Goal: Information Seeking & Learning: Learn about a topic

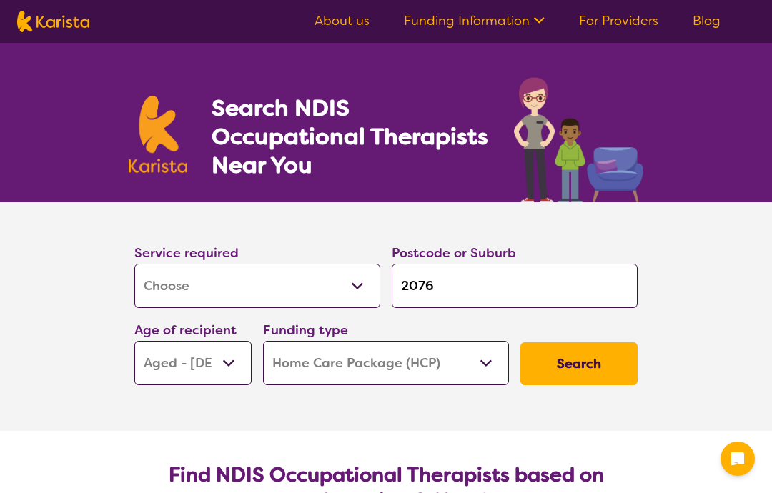
select select "[MEDICAL_DATA]"
select select "AG"
select select "HCP"
select select "[MEDICAL_DATA]"
select select "AG"
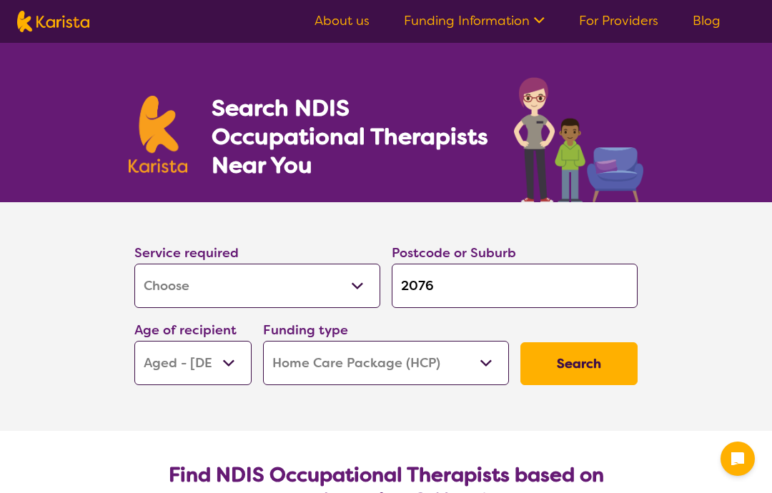
select select "HCP"
click at [357, 291] on select "Allied Health Assistant Assessment ([MEDICAL_DATA] or [MEDICAL_DATA]) Behaviour…" at bounding box center [257, 286] width 246 height 44
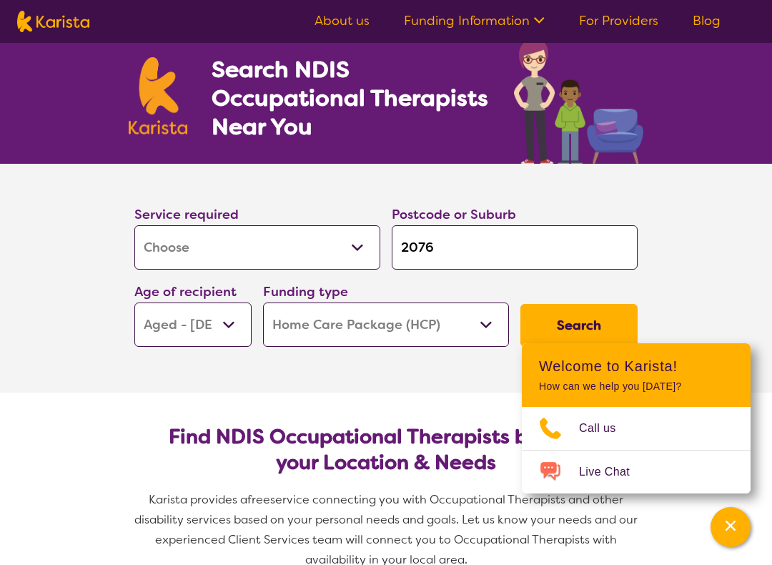
scroll to position [41, 0]
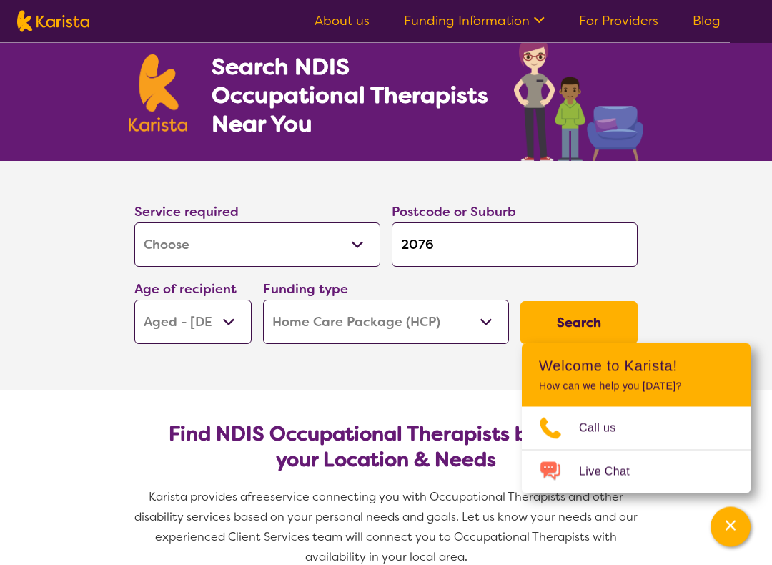
click at [358, 250] on select "Allied Health Assistant Assessment ([MEDICAL_DATA] or [MEDICAL_DATA]) Behaviour…" at bounding box center [257, 245] width 246 height 44
click at [205, 247] on select "Allied Health Assistant Assessment ([MEDICAL_DATA] or [MEDICAL_DATA]) Behaviour…" at bounding box center [257, 245] width 246 height 44
click at [485, 329] on select "Home Care Package (HCP) National Disability Insurance Scheme (NDIS) I don't know" at bounding box center [386, 322] width 246 height 44
select select "i-don-t-know"
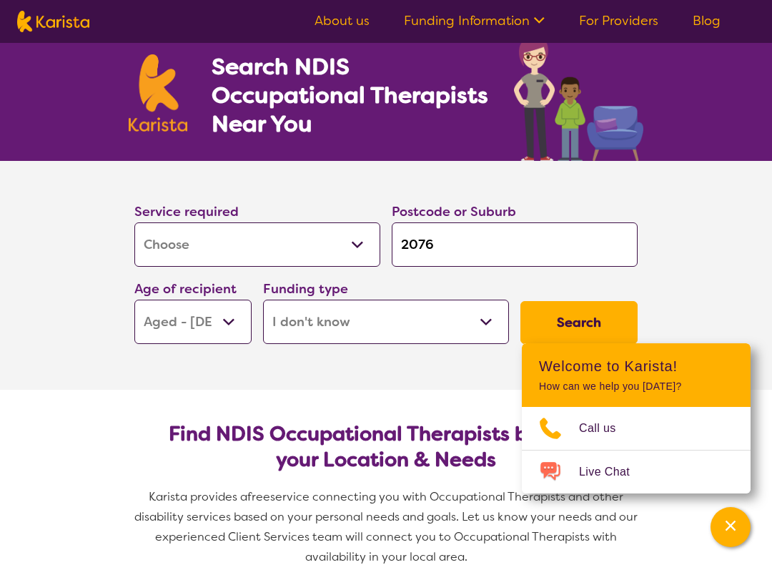
select select "i-don-t-know"
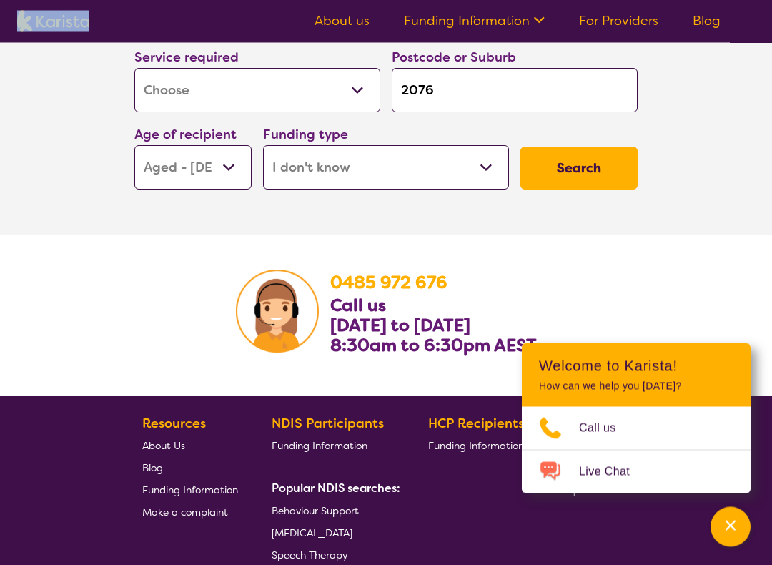
scroll to position [2291, 0]
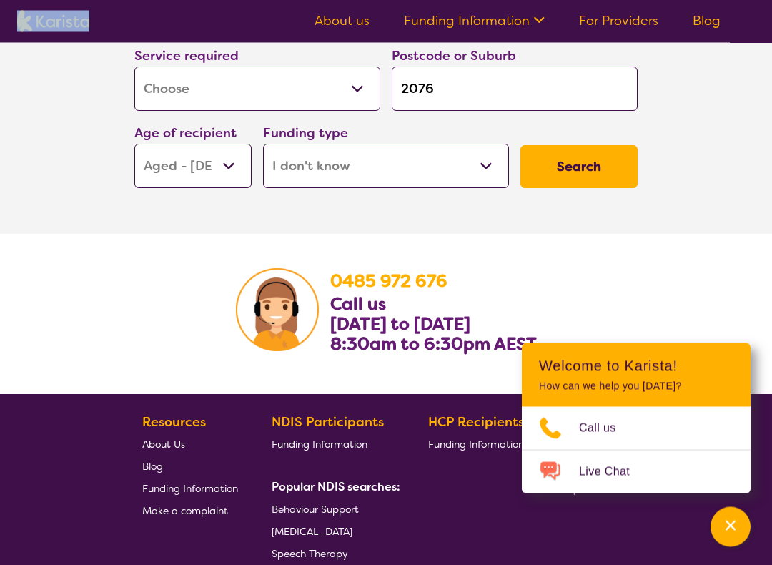
click at [594, 187] on button "Search" at bounding box center [578, 167] width 117 height 43
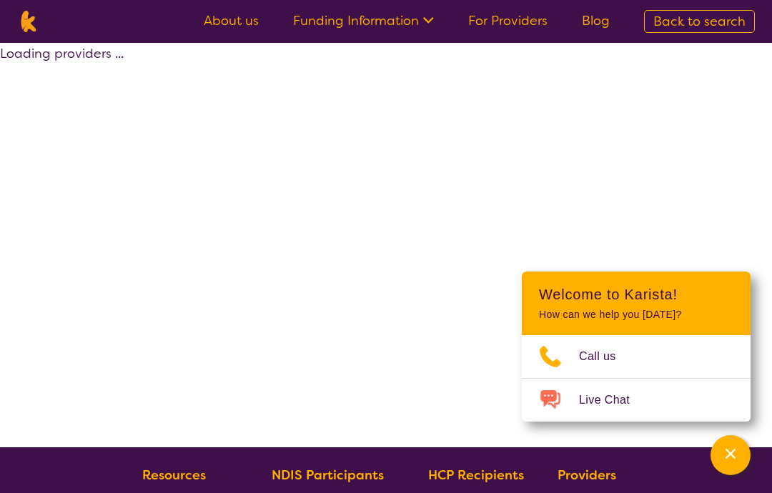
select select "[MEDICAL_DATA]"
select select "AG"
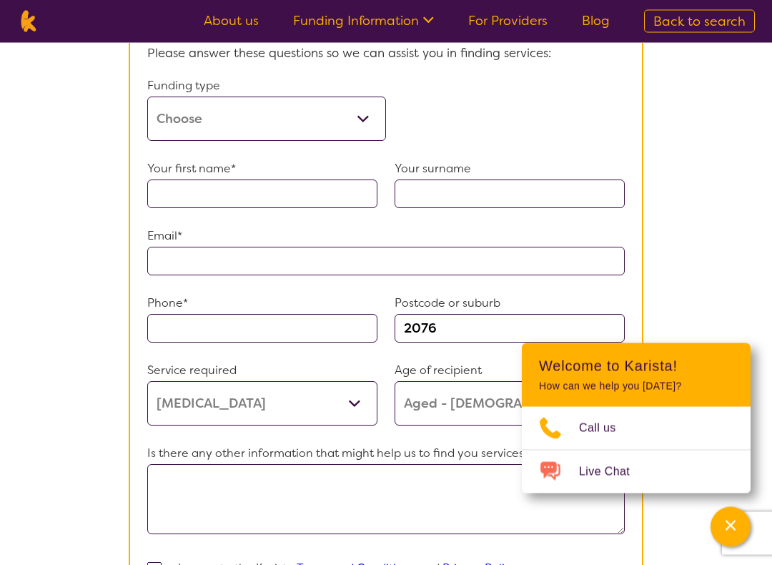
scroll to position [884, 0]
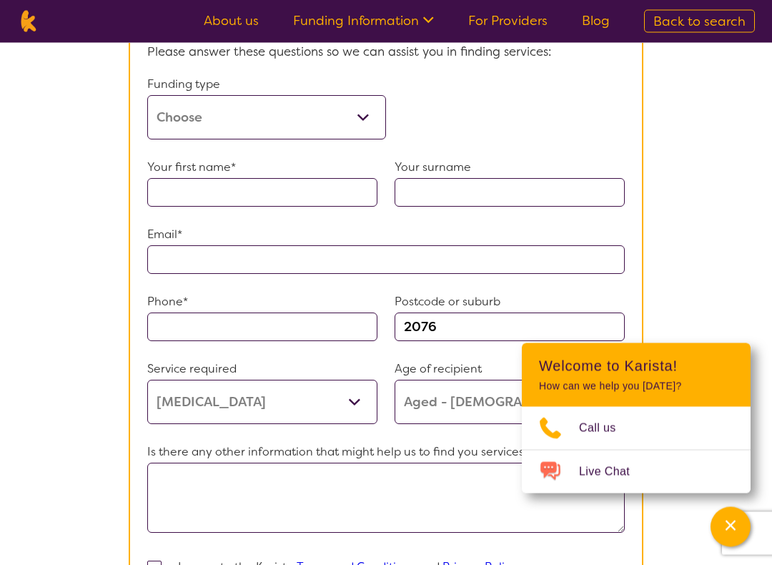
click at [354, 140] on select "Home Care Package (HCP) Home Care Package - Level 1 Home Care Package - Level 2…" at bounding box center [266, 118] width 239 height 44
click at [365, 139] on select "Home Care Package (HCP) Home Care Package - Level 1 Home Care Package - Level 2…" at bounding box center [266, 117] width 239 height 44
click at [364, 139] on select "Home Care Package (HCP) Home Care Package - Level 1 Home Care Package - Level 2…" at bounding box center [266, 117] width 239 height 44
select select "HCP3"
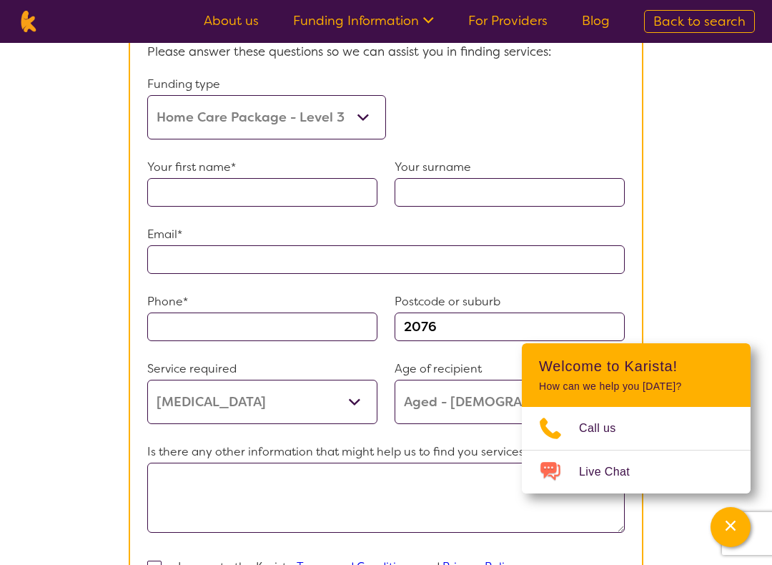
click at [367, 139] on select "Home Care Package (HCP) Home Care Package - Level 1 Home Care Package - Level 2…" at bounding box center [266, 117] width 239 height 44
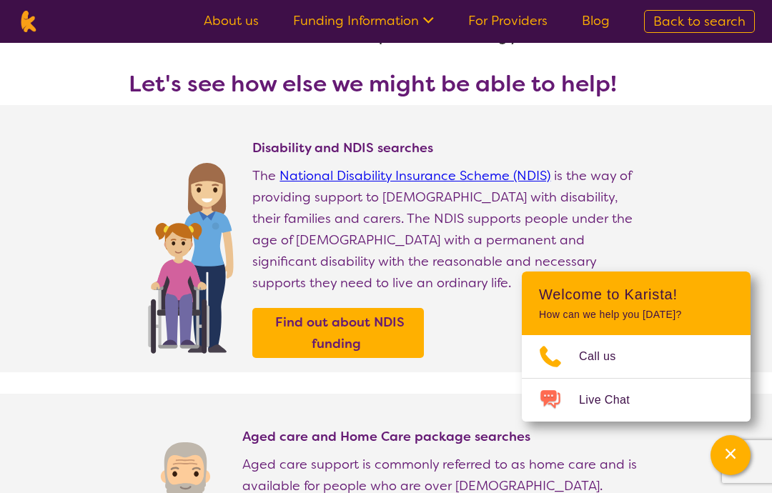
scroll to position [49, 0]
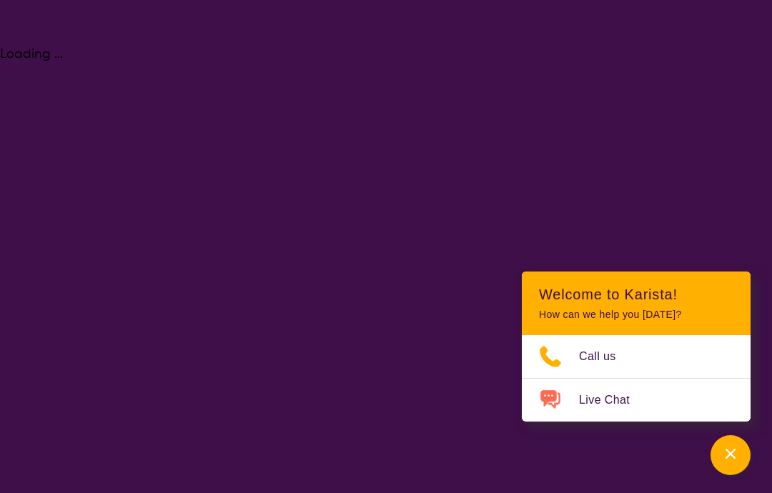
select select "[MEDICAL_DATA]"
select select "AG"
select select "i-don-t-know"
select select "[MEDICAL_DATA]"
select select "AG"
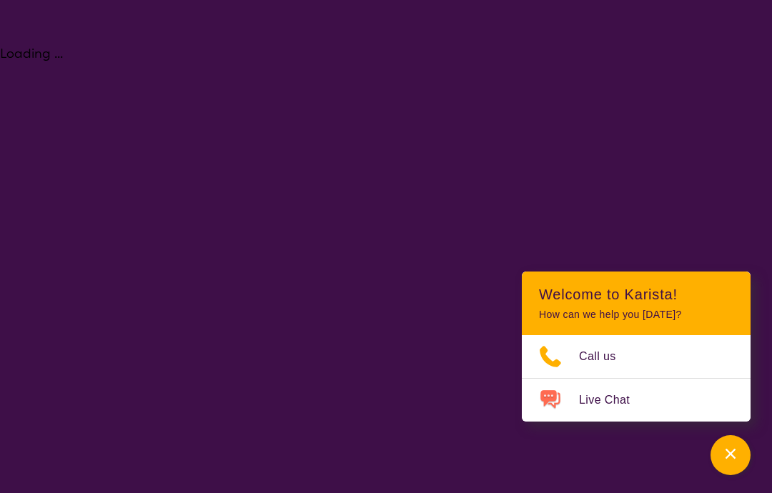
select select "i-don-t-know"
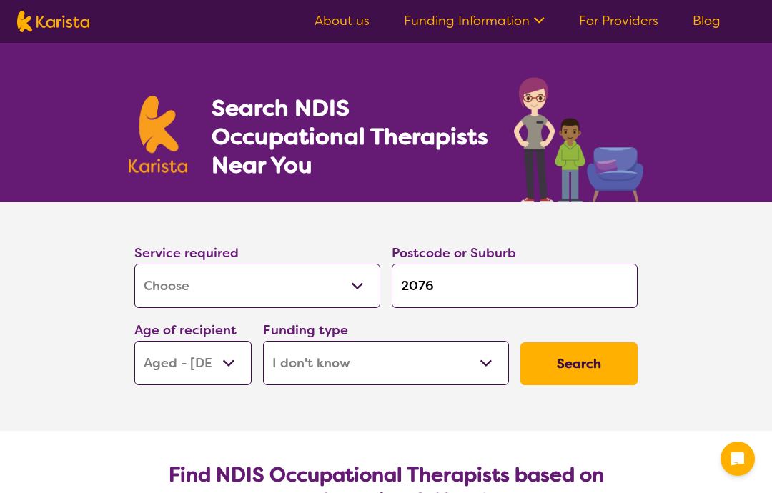
select select "[MEDICAL_DATA]"
select select "AG"
select select "i-don-t-know"
select select "[MEDICAL_DATA]"
select select "AG"
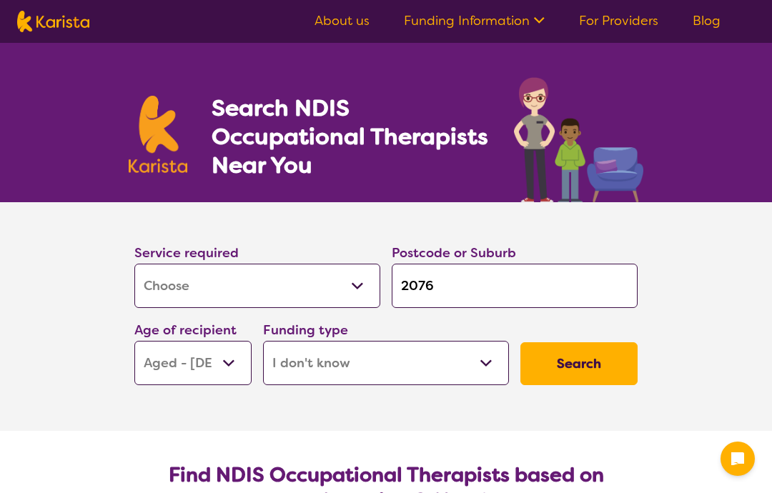
select select "i-don-t-know"
click at [354, 286] on select "Allied Health Assistant Assessment ([MEDICAL_DATA] or [MEDICAL_DATA]) Behaviour…" at bounding box center [257, 286] width 246 height 44
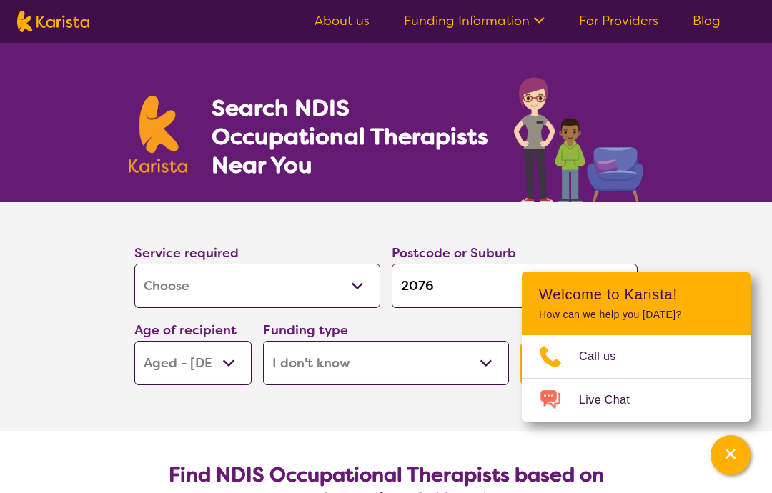
click at [357, 285] on select "Allied Health Assistant Assessment ([MEDICAL_DATA] or [MEDICAL_DATA]) Behaviour…" at bounding box center [257, 286] width 246 height 44
select select "Assessment ([MEDICAL_DATA] or [MEDICAL_DATA])"
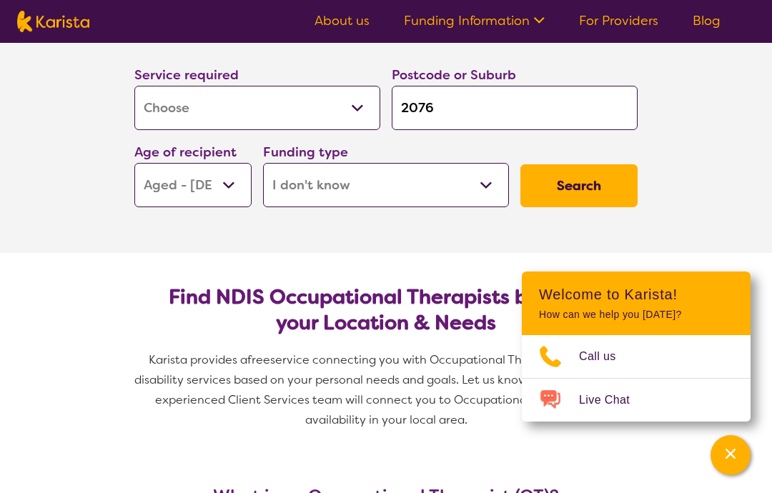
scroll to position [177, 0]
click at [586, 181] on button "Search" at bounding box center [578, 186] width 117 height 43
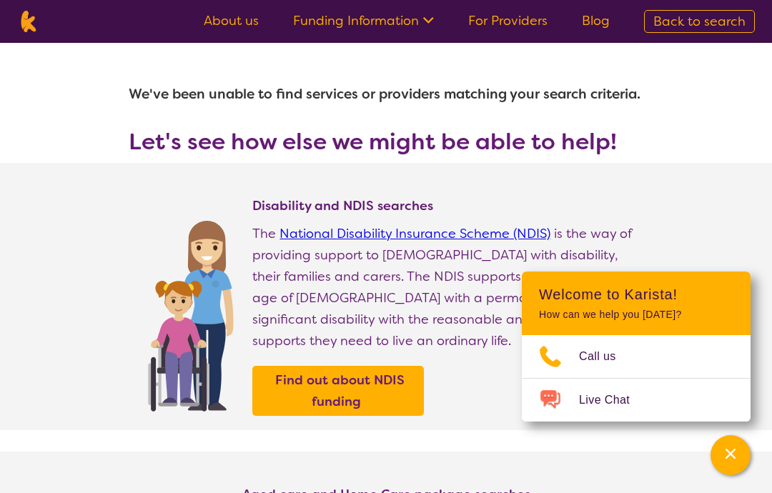
type input "2076"
select select "Assessment ([MEDICAL_DATA] or [MEDICAL_DATA])"
select select "AG"
select select "[MEDICAL_DATA]"
select select "AG"
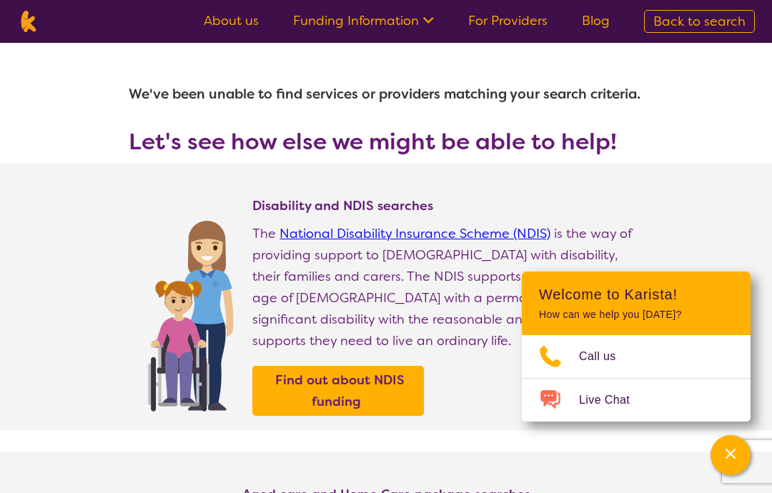
select select "i-don-t-know"
select select "[MEDICAL_DATA]"
select select "AG"
select select "i-don-t-know"
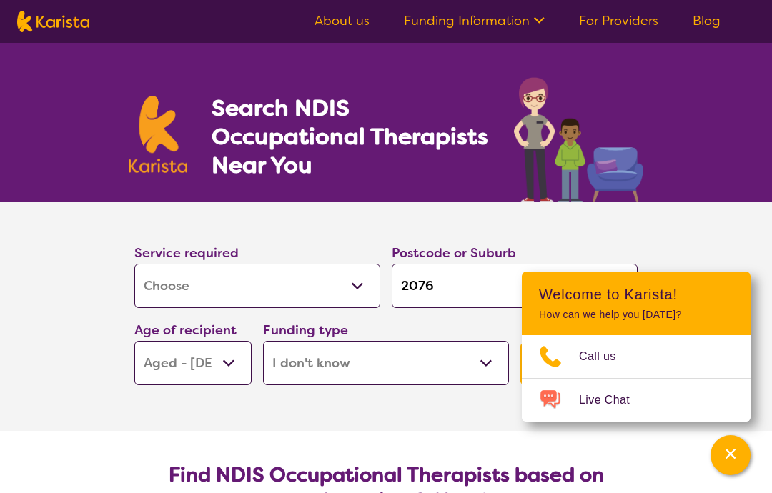
scroll to position [178, 0]
